Goal: Transaction & Acquisition: Obtain resource

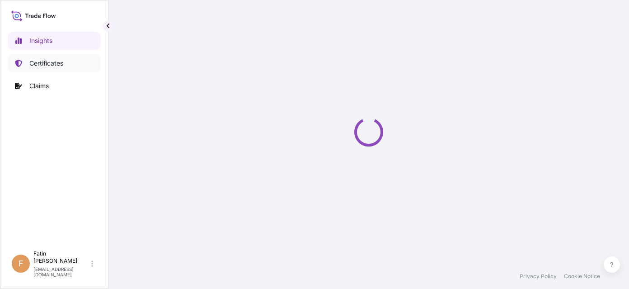
click at [63, 65] on p "Certificates" at bounding box center [46, 63] width 34 height 9
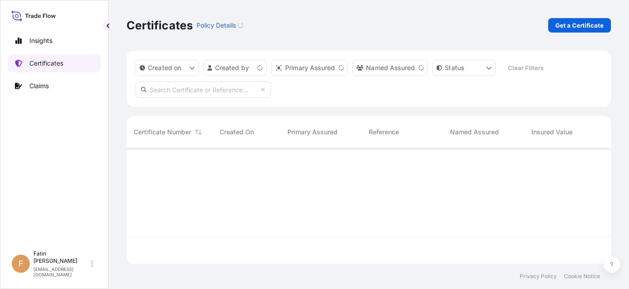
scroll to position [113, 478]
click at [573, 28] on p "Get a Certificate" at bounding box center [579, 25] width 48 height 9
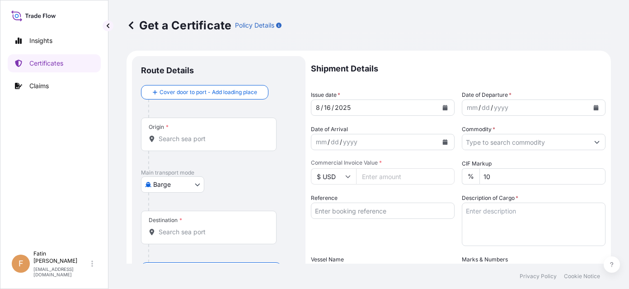
click at [169, 180] on body "Insights Certificates Claims F Fatin Japridin [EMAIL_ADDRESS][DOMAIN_NAME] Get …" at bounding box center [314, 144] width 629 height 289
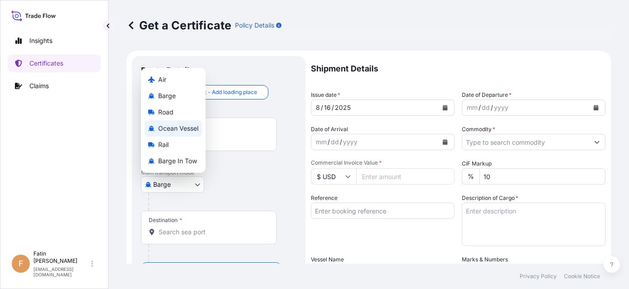
click at [173, 125] on span "Ocean Vessel" at bounding box center [178, 128] width 40 height 9
select select "Ocean Vessel"
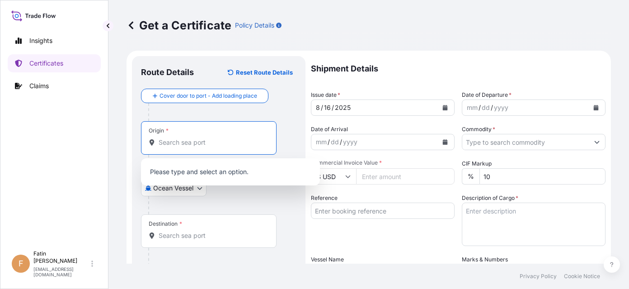
click at [187, 142] on input "Origin *" at bounding box center [212, 142] width 107 height 9
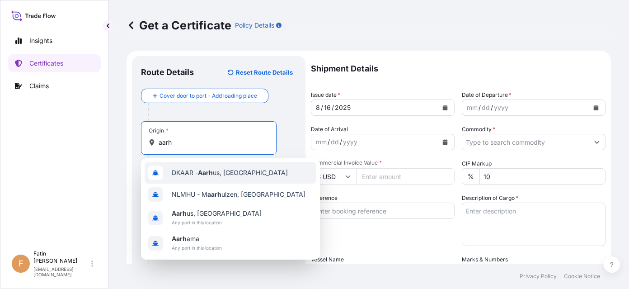
click at [190, 171] on span "DKAAR - Aarh us, [GEOGRAPHIC_DATA]" at bounding box center [230, 172] width 116 height 9
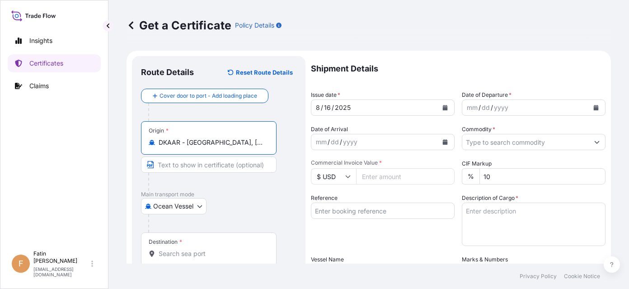
type input "DKAAR - [GEOGRAPHIC_DATA], [GEOGRAPHIC_DATA]"
click at [204, 250] on input "Destination *" at bounding box center [212, 253] width 107 height 9
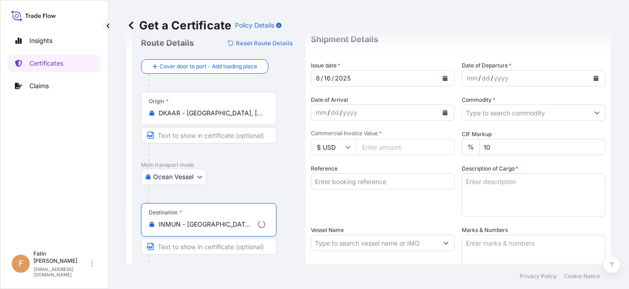
scroll to position [45, 0]
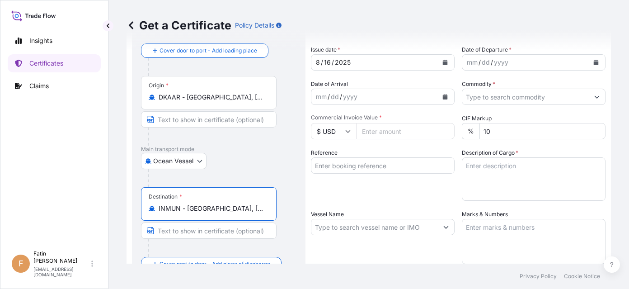
type input "INMUN - [GEOGRAPHIC_DATA], [GEOGRAPHIC_DATA]"
drag, startPoint x: 25, startPoint y: 155, endPoint x: 65, endPoint y: 150, distance: 40.0
click at [25, 155] on div "Insights Certificates Claims" at bounding box center [54, 134] width 93 height 222
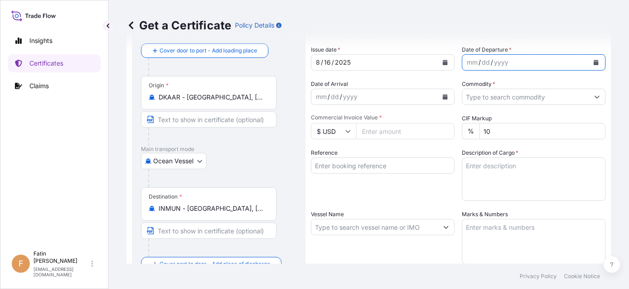
click at [594, 64] on icon "Calendar" at bounding box center [596, 62] width 5 height 5
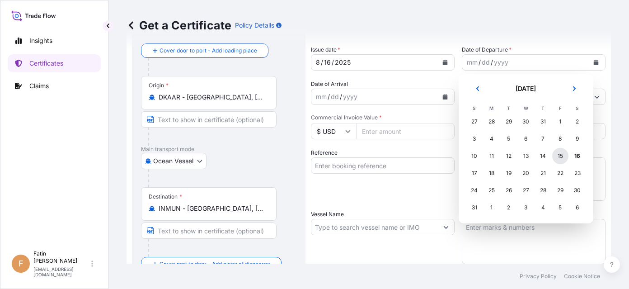
click at [563, 155] on div "15" at bounding box center [560, 156] width 16 height 16
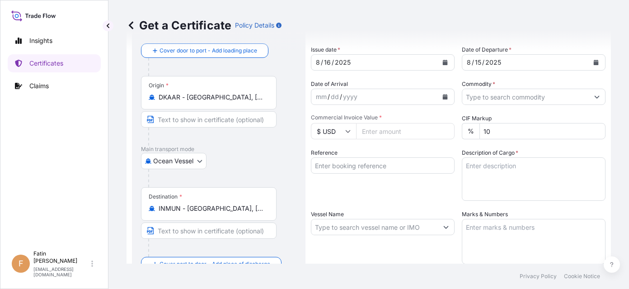
click at [43, 173] on div "Insights Certificates Claims" at bounding box center [54, 134] width 93 height 222
click at [443, 95] on icon "Calendar" at bounding box center [445, 96] width 5 height 5
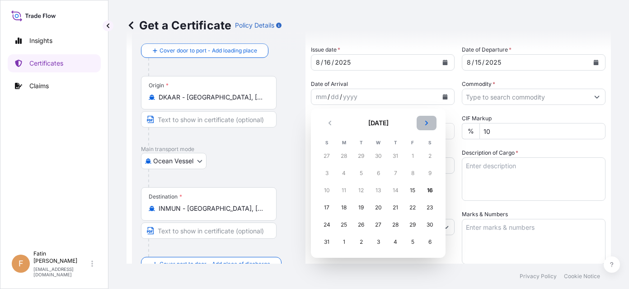
click at [426, 126] on button "Next" at bounding box center [427, 123] width 20 height 14
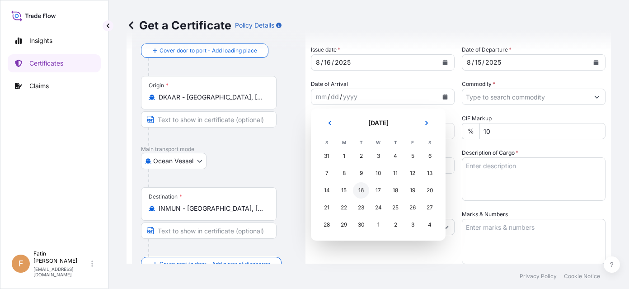
click at [357, 187] on div "16" at bounding box center [361, 190] width 16 height 16
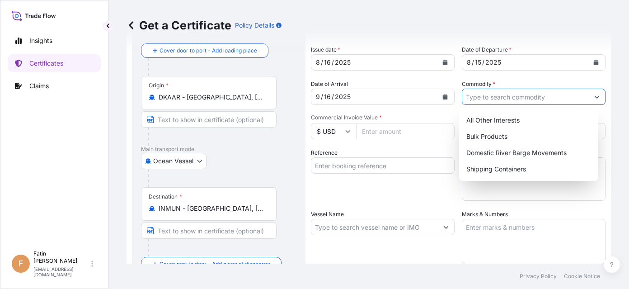
click at [501, 98] on input "Commodity *" at bounding box center [525, 97] width 126 height 16
click at [490, 165] on div "Shipping Containers" at bounding box center [529, 169] width 132 height 16
type input "Shipping Containers"
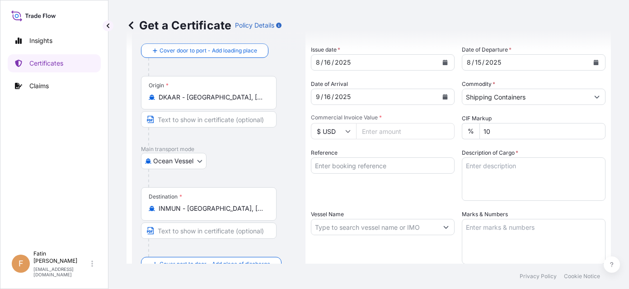
click at [342, 132] on input "$ USD" at bounding box center [333, 131] width 45 height 16
click at [332, 154] on div "€ EUR" at bounding box center [333, 155] width 38 height 17
type input "€ EUR"
click at [385, 131] on input "Commercial Invoice Value *" at bounding box center [405, 131] width 98 height 16
type input "64500.00"
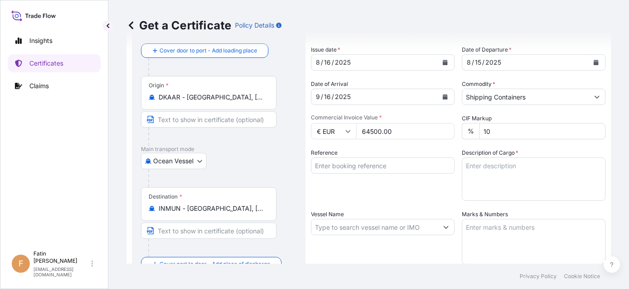
click at [375, 192] on div "Reference" at bounding box center [383, 174] width 144 height 52
click at [375, 176] on div "Reference" at bounding box center [383, 174] width 144 height 52
click at [379, 169] on input "Reference" at bounding box center [383, 165] width 144 height 16
click at [339, 166] on input "Reference" at bounding box center [383, 165] width 144 height 16
paste input "B000232925"
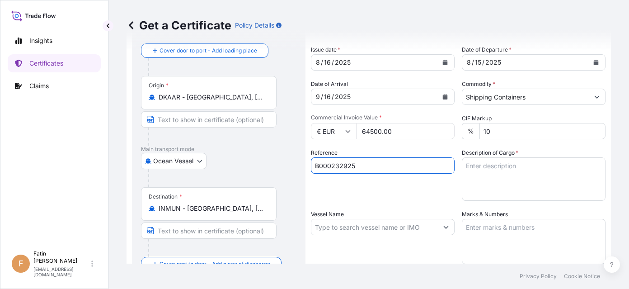
type input "B000232925"
click at [327, 232] on input "Vessel Name" at bounding box center [374, 227] width 126 height 16
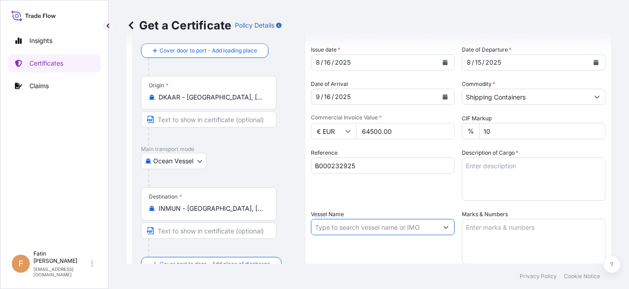
paste input "MSC MAEVA"
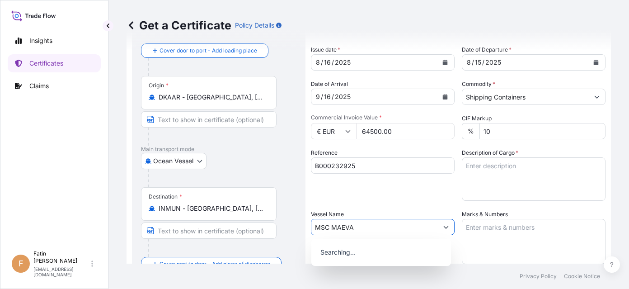
type input "MSC MAEVA"
click at [358, 200] on div "Reference B000232925" at bounding box center [383, 174] width 144 height 52
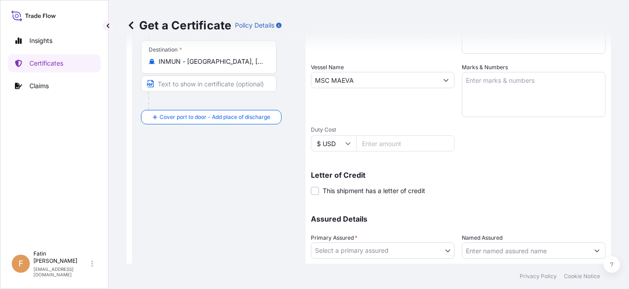
scroll to position [254, 0]
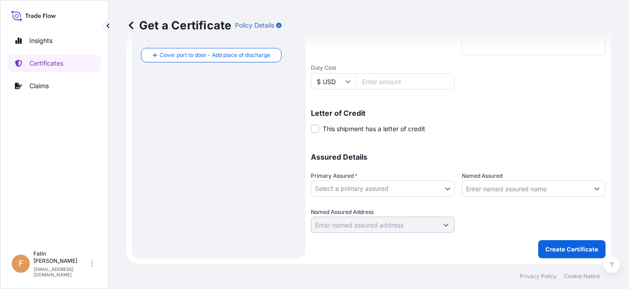
click at [389, 188] on body "0 options available. Insights Certificates Claims F Fatin Japridin [EMAIL_ADDRE…" at bounding box center [314, 144] width 629 height 289
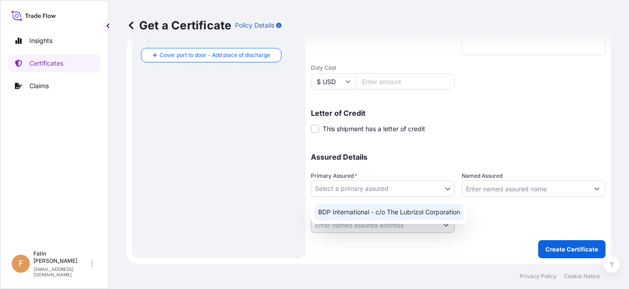
click at [397, 214] on div "BDP International - c/o The Lubrizol Corporation" at bounding box center [388, 212] width 149 height 16
select select "31972"
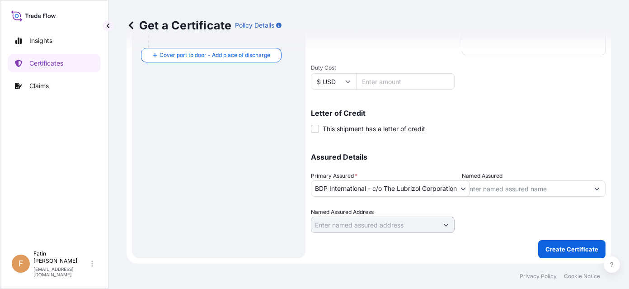
click at [266, 195] on div "Route Details Reset Route Details Cover door to port - Add loading place Place …" at bounding box center [218, 30] width 155 height 438
click at [163, 147] on div "Route Details Reset Route Details Cover door to port - Add loading place Place …" at bounding box center [218, 30] width 155 height 438
click at [533, 187] on input "Named Assured" at bounding box center [525, 188] width 126 height 16
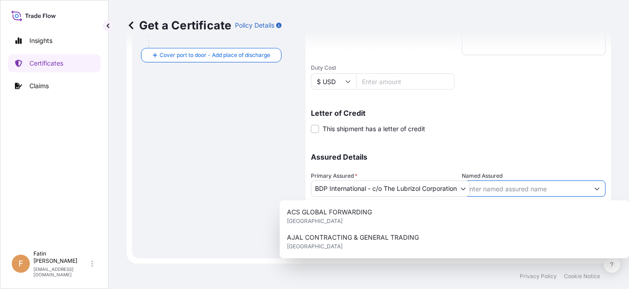
paste input "HGS ([GEOGRAPHIC_DATA]) LIMITED"
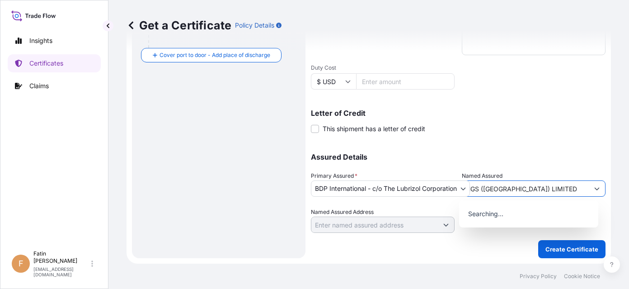
type input "HGS ([GEOGRAPHIC_DATA]) LIMITED"
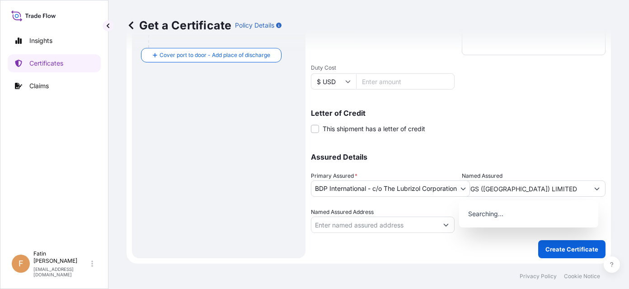
click at [530, 160] on p "Assured Details" at bounding box center [458, 156] width 295 height 7
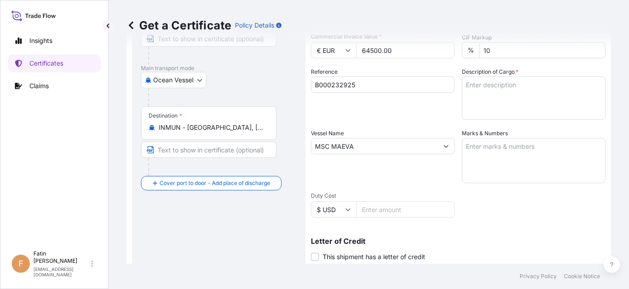
scroll to position [118, 0]
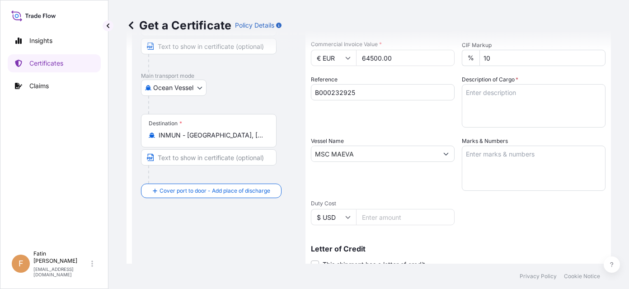
click at [201, 267] on footer "Privacy Policy Cookie Notice" at bounding box center [368, 275] width 520 height 25
click at [509, 156] on textarea "Marks & Numbers" at bounding box center [534, 167] width 144 height 45
click at [507, 94] on textarea "Description of Cargo *" at bounding box center [534, 105] width 144 height 43
paste textarea "600 BAG LOADED ONTO 15 PALLETS LOADED INTO 1 40' CONTAINER(S) ESTANE(R) 58300 N…"
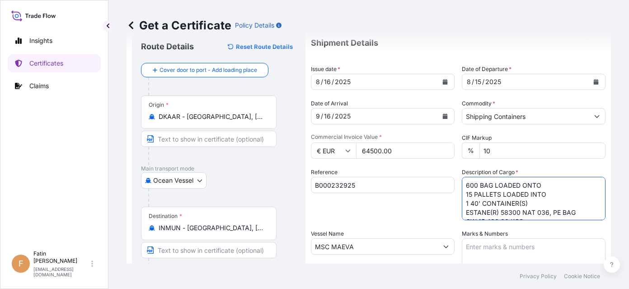
scroll to position [0, 0]
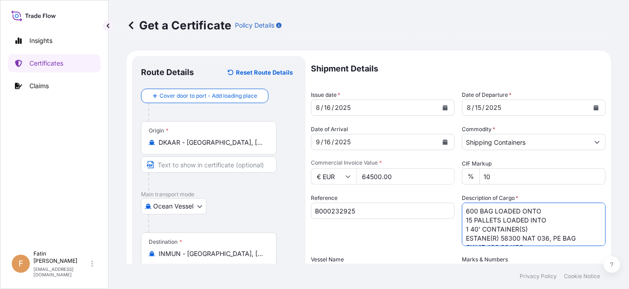
type textarea "600 BAG LOADED ONTO 15 PALLETS LOADED INTO 1 40' CONTAINER(S) ESTANE(R) 58300 N…"
click at [244, 144] on input "DKAAR - [GEOGRAPHIC_DATA], [GEOGRAPHIC_DATA]" at bounding box center [212, 142] width 107 height 9
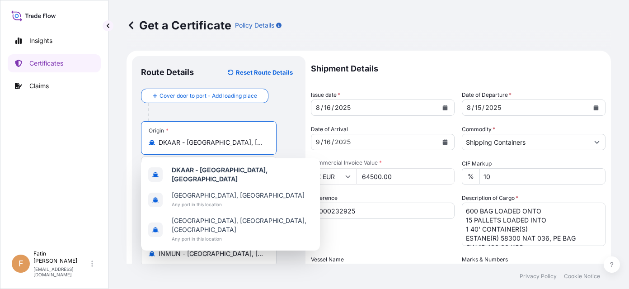
drag, startPoint x: 251, startPoint y: 142, endPoint x: 140, endPoint y: 141, distance: 110.2
click at [140, 141] on div "Route Details Reset Route Details Cover door to port - Add loading place Place …" at bounding box center [218, 284] width 173 height 456
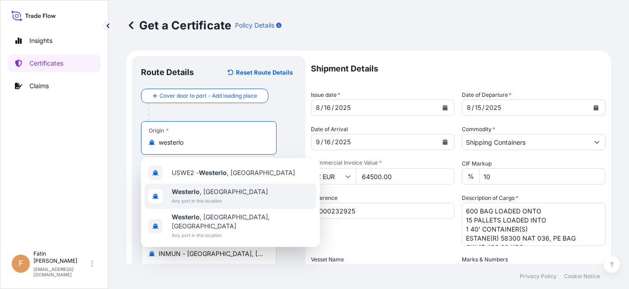
click at [253, 193] on div "[GEOGRAPHIC_DATA] , [GEOGRAPHIC_DATA] Any port in this location" at bounding box center [231, 195] width 172 height 25
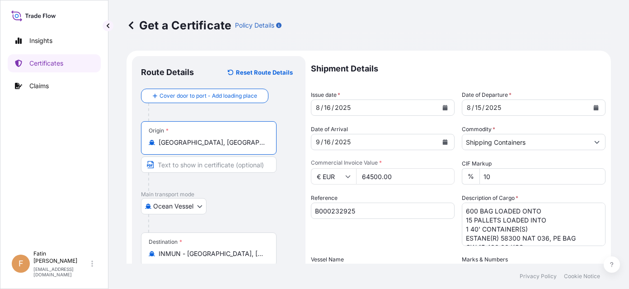
type input "[GEOGRAPHIC_DATA], [GEOGRAPHIC_DATA]"
click at [258, 199] on div "Ocean Vessel Air Barge Road Ocean Vessel Rail Barge in [GEOGRAPHIC_DATA]" at bounding box center [218, 206] width 155 height 16
click at [13, 205] on div "Insights Certificates Claims" at bounding box center [54, 134] width 93 height 222
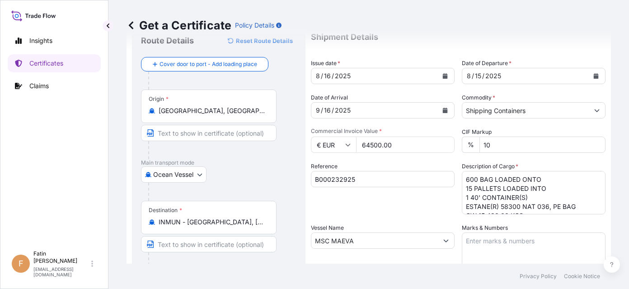
scroll to position [45, 0]
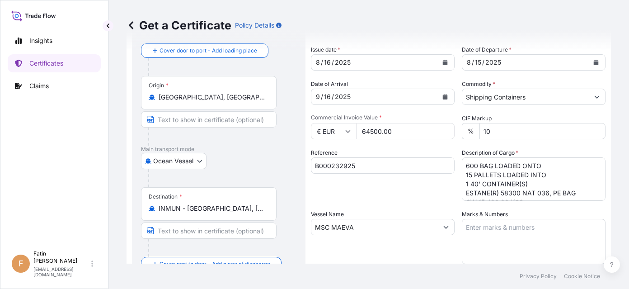
click at [26, 171] on div "Insights Certificates Claims" at bounding box center [54, 134] width 93 height 222
click at [26, 205] on div "Insights Certificates Claims" at bounding box center [54, 134] width 93 height 222
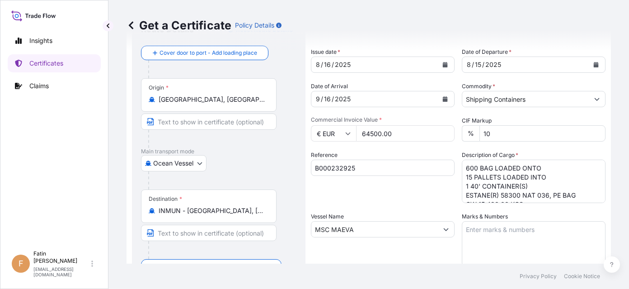
scroll to position [0, 0]
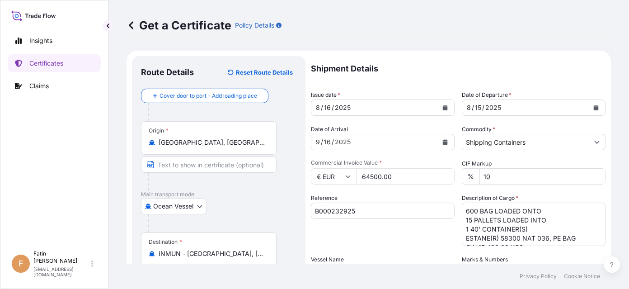
click at [26, 169] on div "Insights Certificates Claims" at bounding box center [54, 134] width 93 height 222
click at [25, 181] on div "Insights Certificates Claims" at bounding box center [54, 134] width 93 height 222
click at [39, 214] on div "Insights Certificates Claims" at bounding box center [54, 134] width 93 height 222
click at [21, 170] on div "Insights Certificates Claims" at bounding box center [54, 134] width 93 height 222
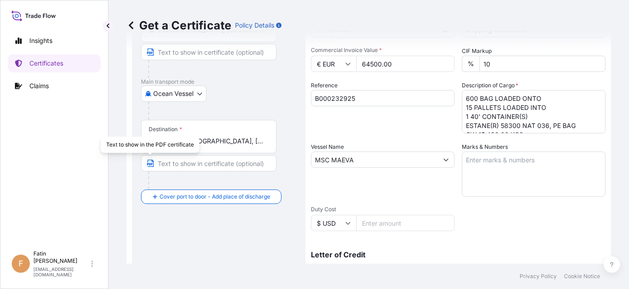
scroll to position [136, 0]
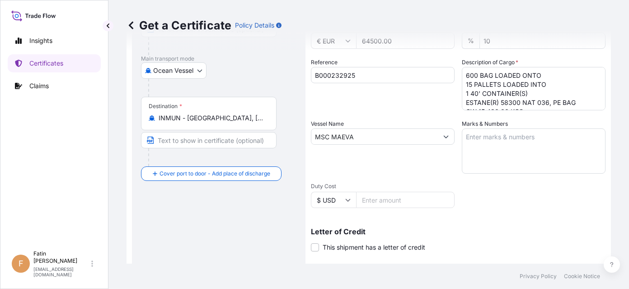
click at [3, 189] on div "Insights Certificates Claims F Fatin [PERSON_NAME] [PERSON_NAME][EMAIL_ADDRESS]…" at bounding box center [54, 144] width 108 height 289
click at [25, 181] on div "Insights Certificates Claims" at bounding box center [54, 134] width 93 height 222
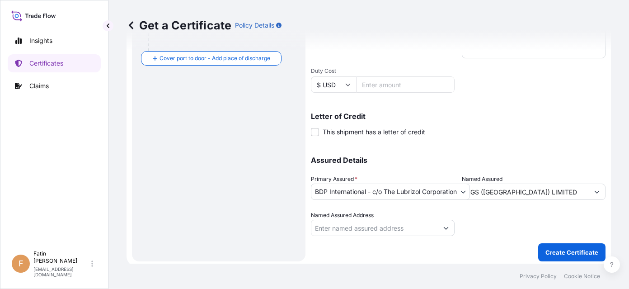
scroll to position [254, 0]
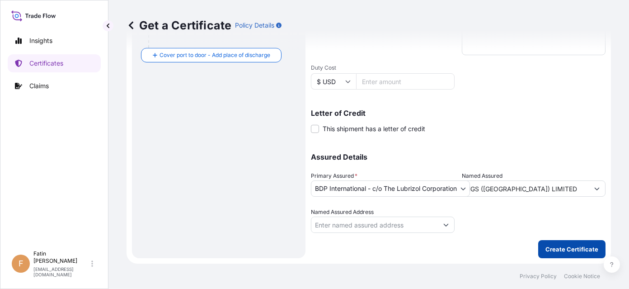
click at [563, 254] on button "Create Certificate" at bounding box center [571, 249] width 67 height 18
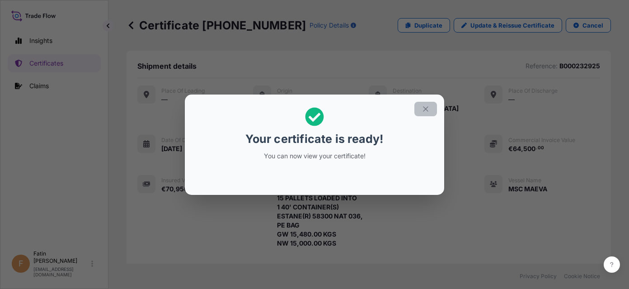
click at [422, 109] on icon "button" at bounding box center [425, 109] width 8 height 8
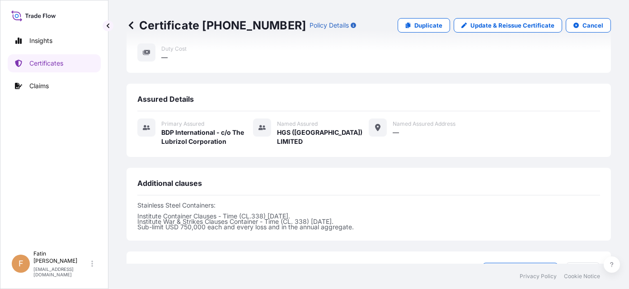
scroll to position [316, 0]
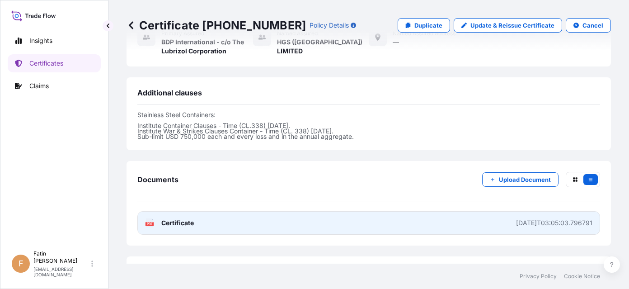
click at [150, 222] on text "PDF" at bounding box center [150, 223] width 6 height 3
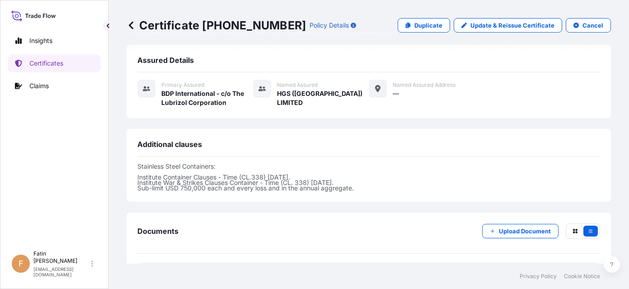
scroll to position [181, 0]
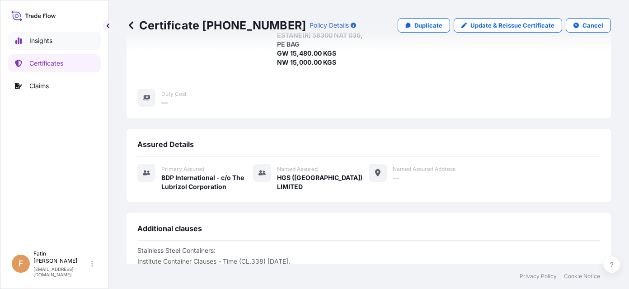
click at [45, 38] on p "Insights" at bounding box center [40, 40] width 23 height 9
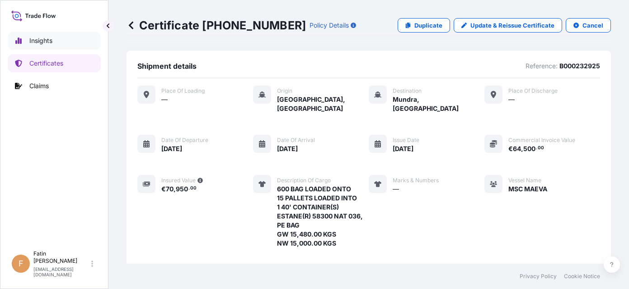
select select "2025"
